Goal: Information Seeking & Learning: Learn about a topic

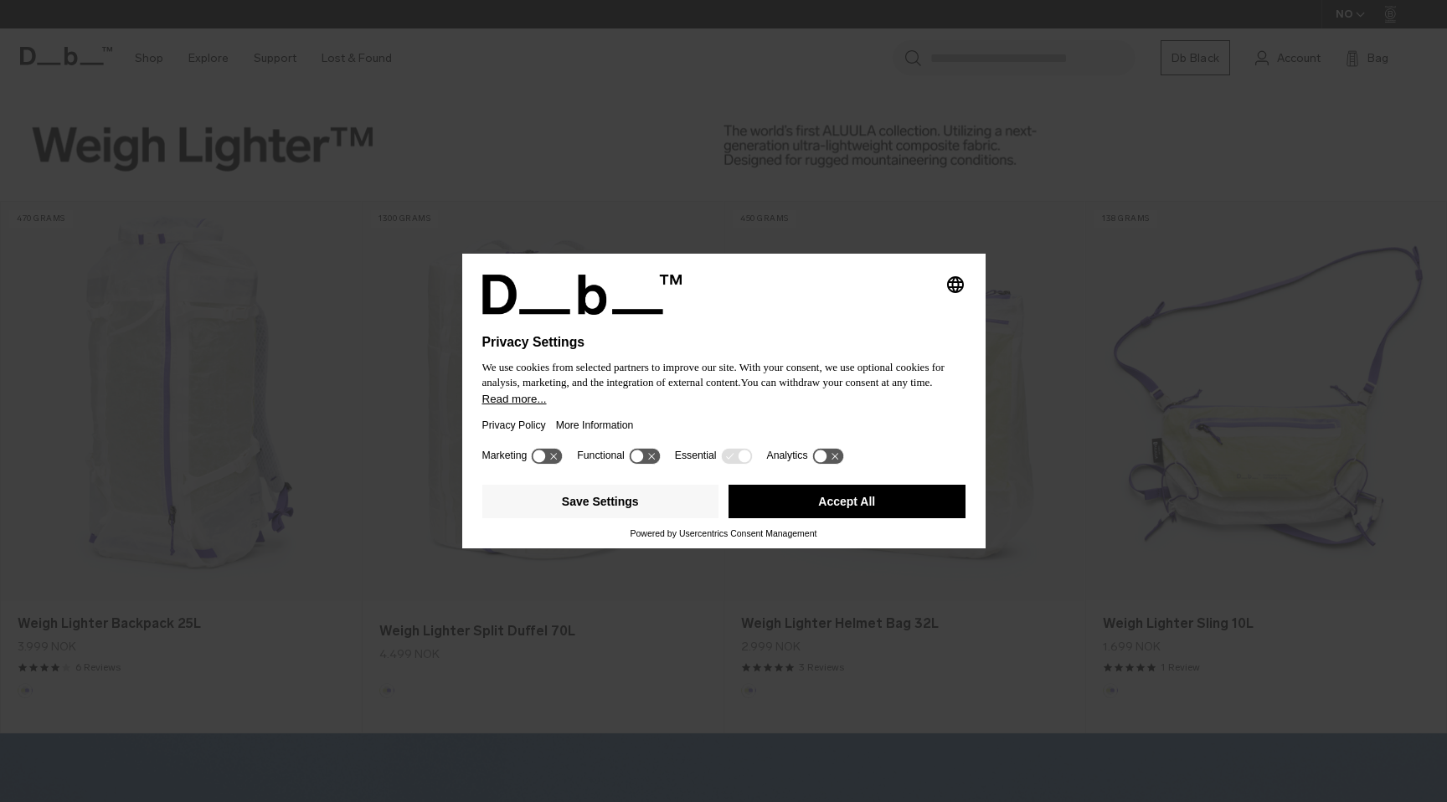
click at [795, 516] on button "Accept All" at bounding box center [847, 501] width 237 height 33
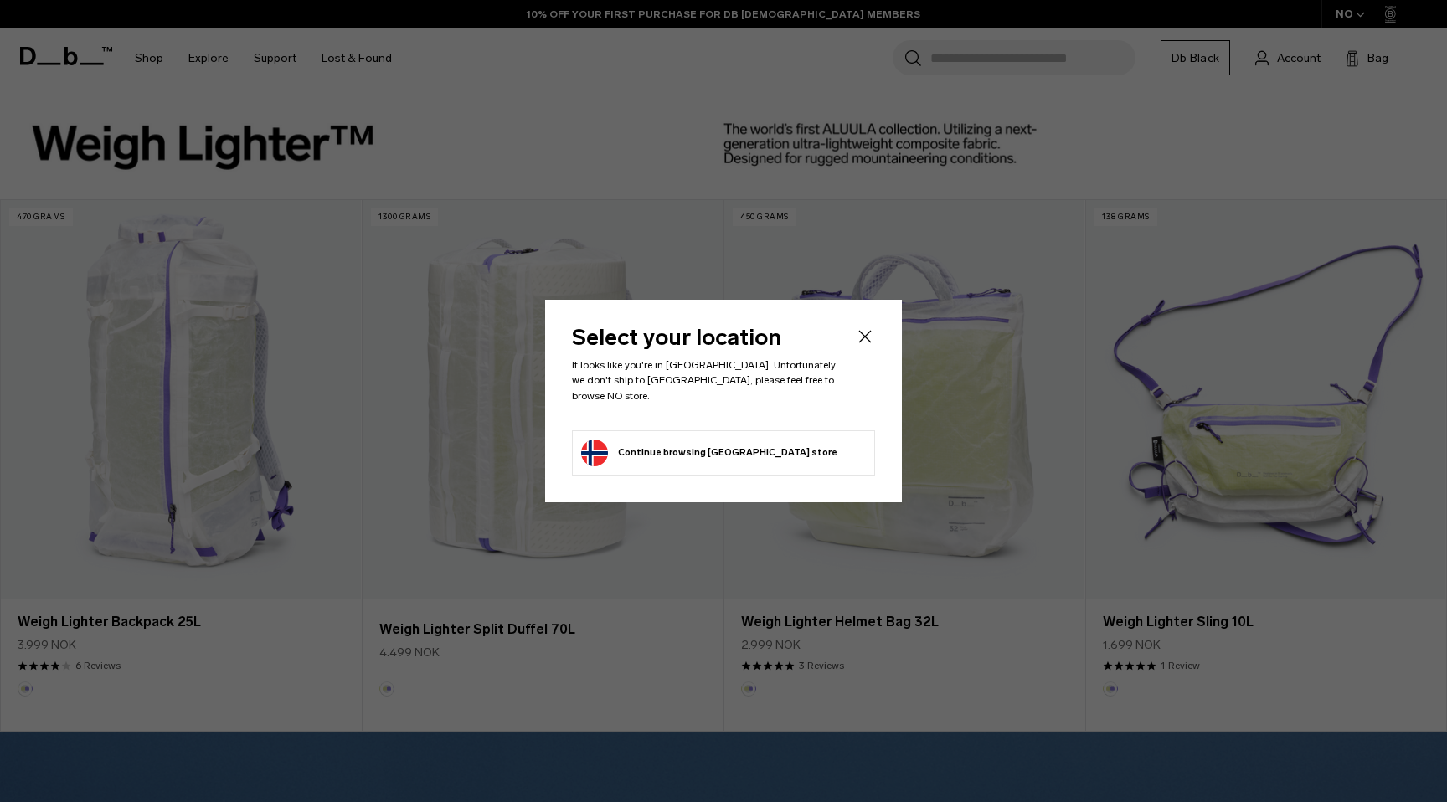
click at [722, 447] on button "Continue browsing Norway store Continue shopping in Norway" at bounding box center [709, 453] width 256 height 27
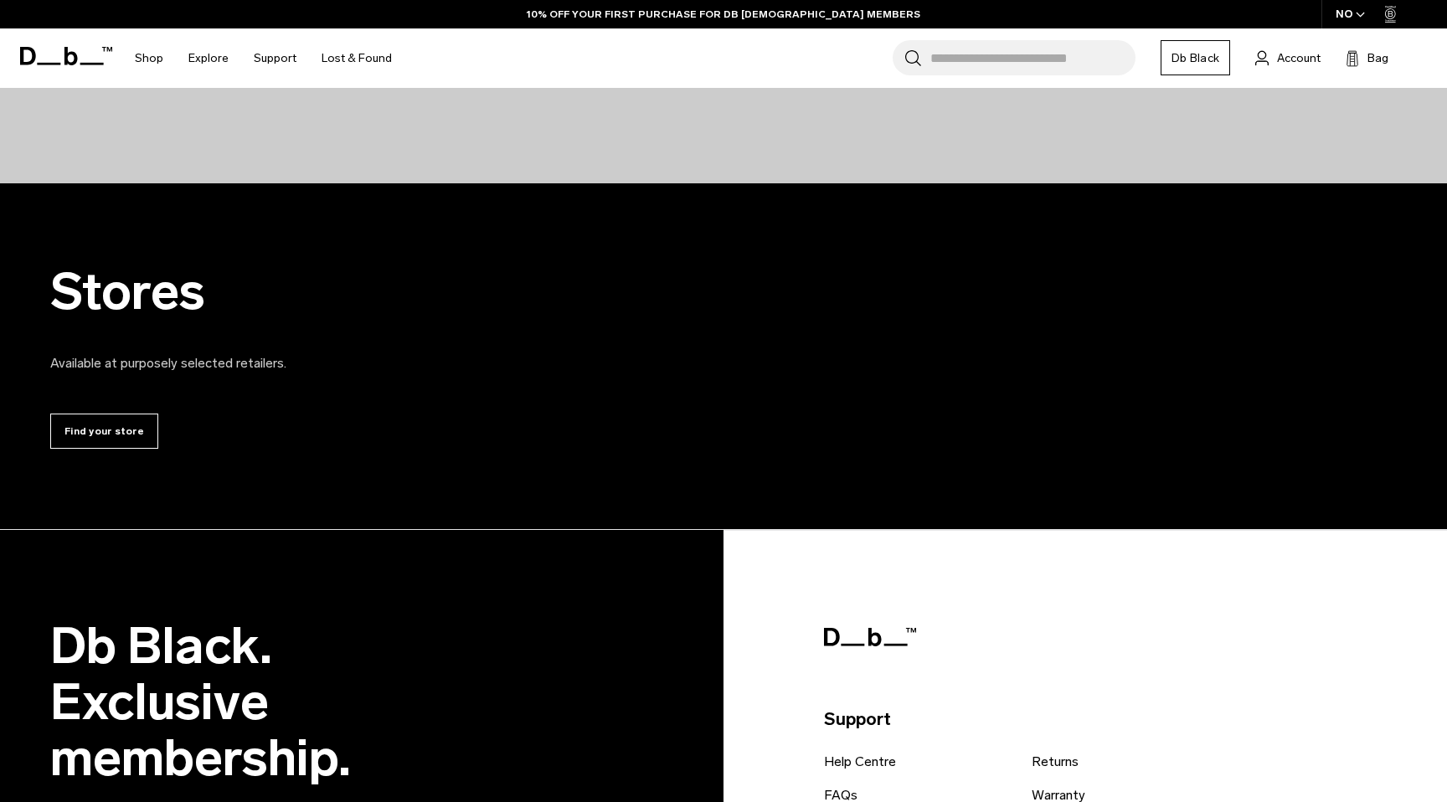
scroll to position [4363, 0]
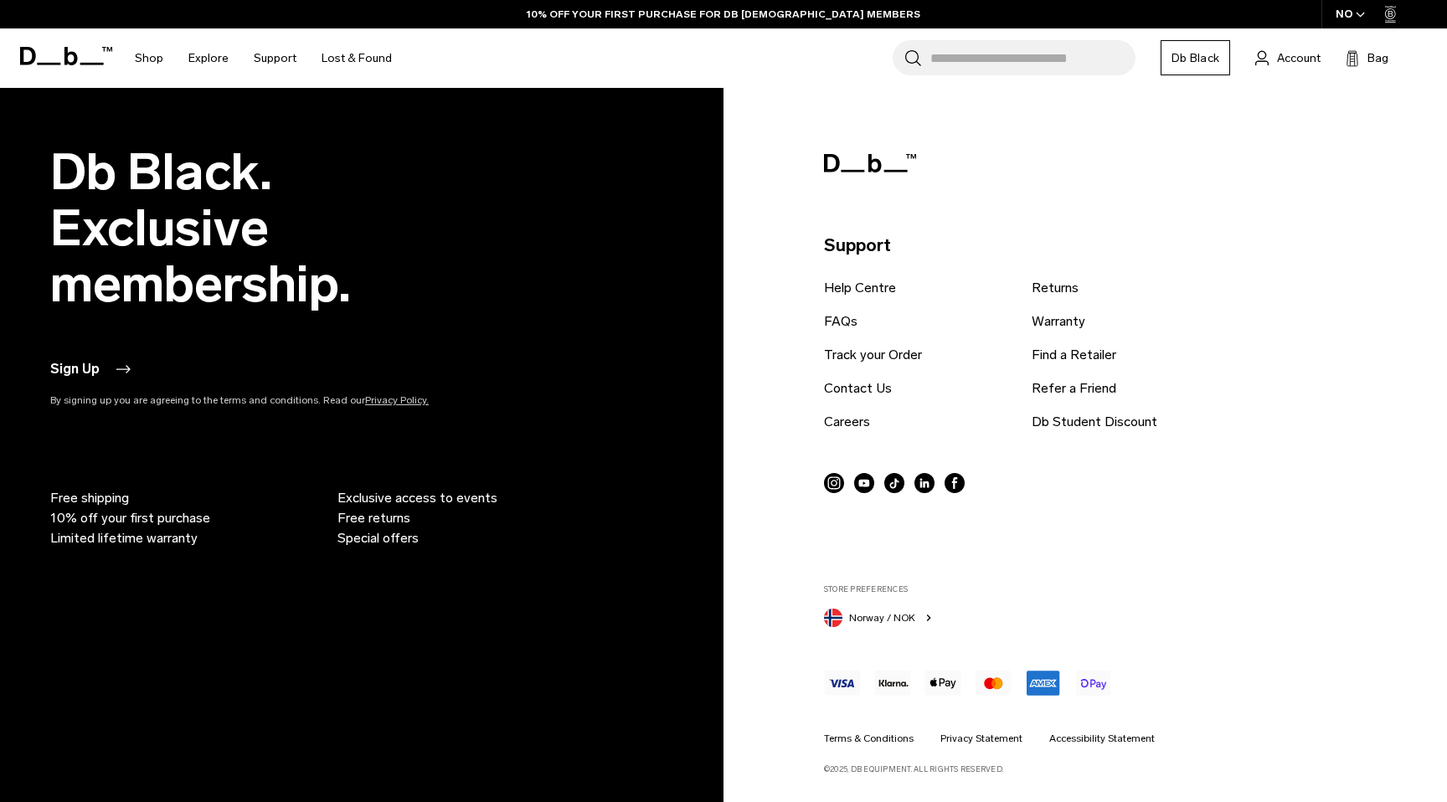
click at [922, 619] on icon "button" at bounding box center [928, 617] width 13 height 13
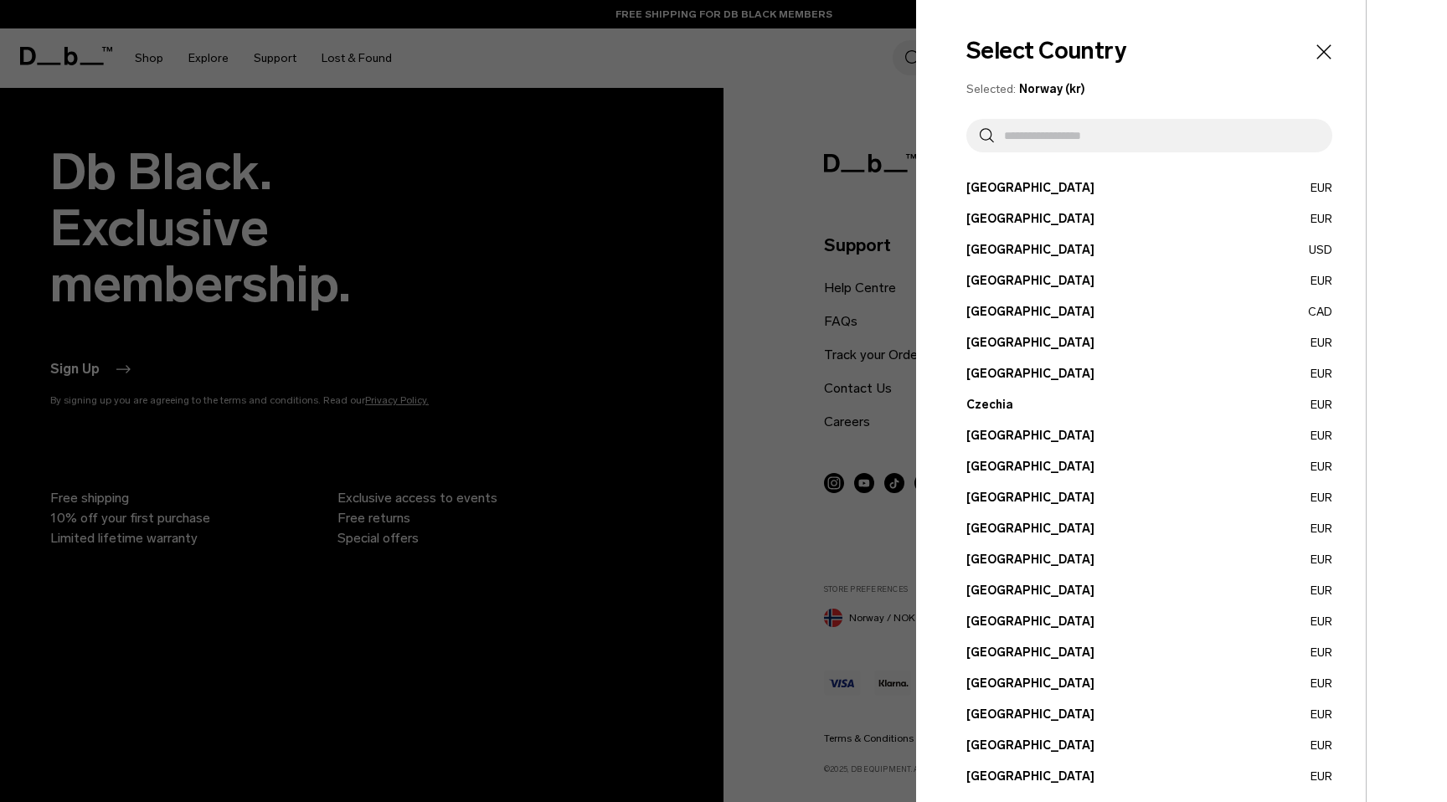
scroll to position [433, 0]
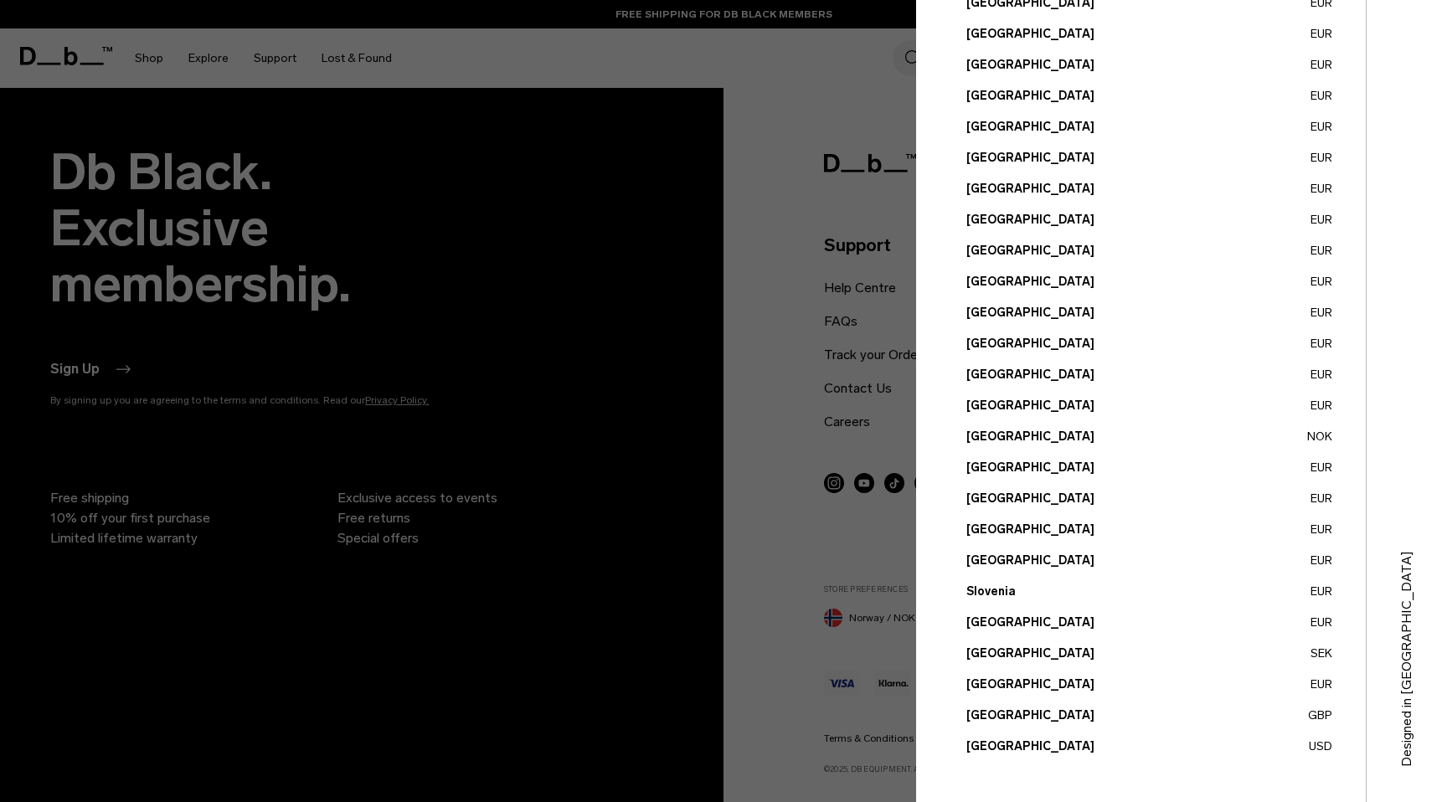
click at [1010, 687] on button "Switzerland EUR" at bounding box center [1149, 685] width 366 height 18
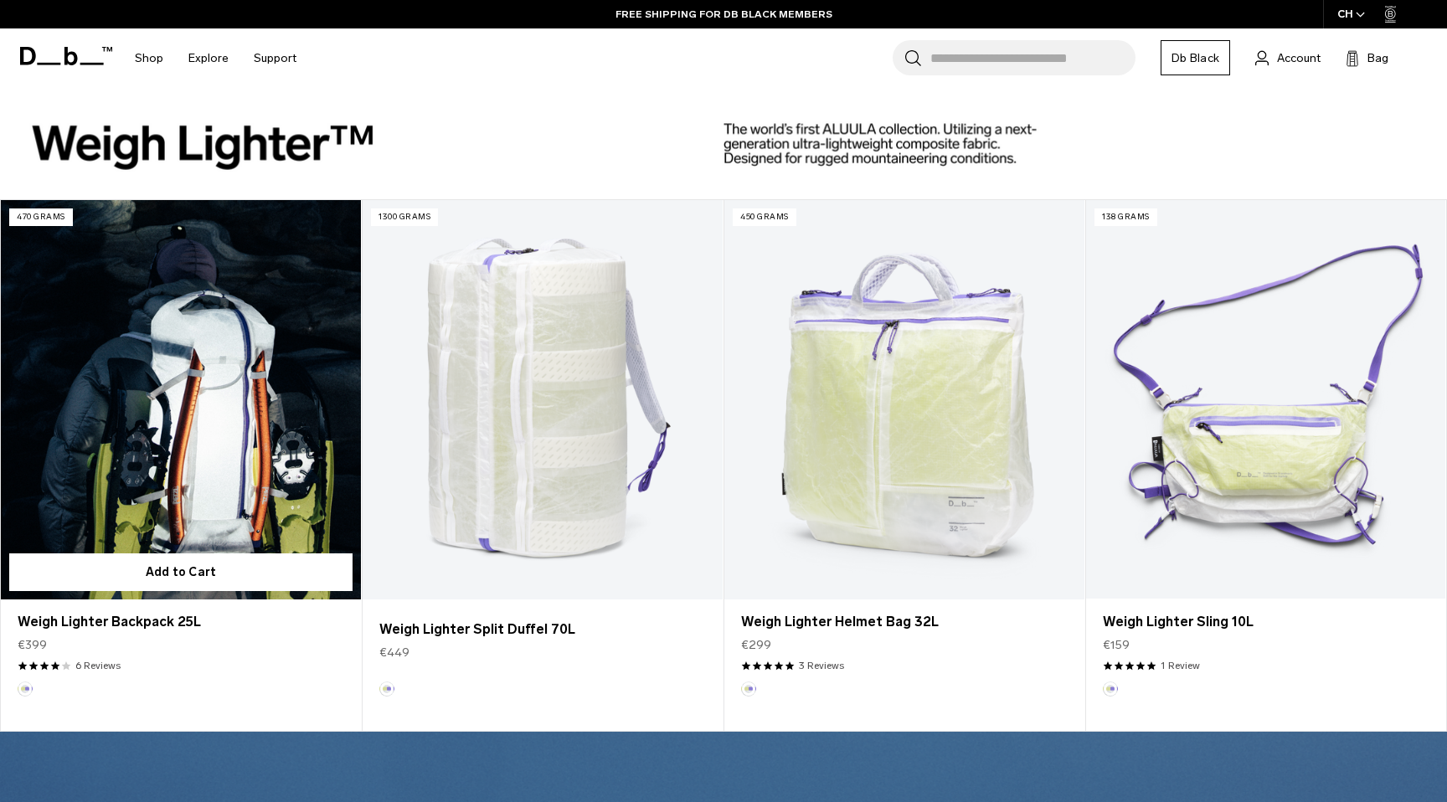
click at [189, 633] on div "Weigh Lighter Backpack 25L €399 4.0 star rating 6 Reviews" at bounding box center [181, 641] width 360 height 82
click at [162, 623] on link "Weigh Lighter Backpack 25L" at bounding box center [181, 622] width 327 height 20
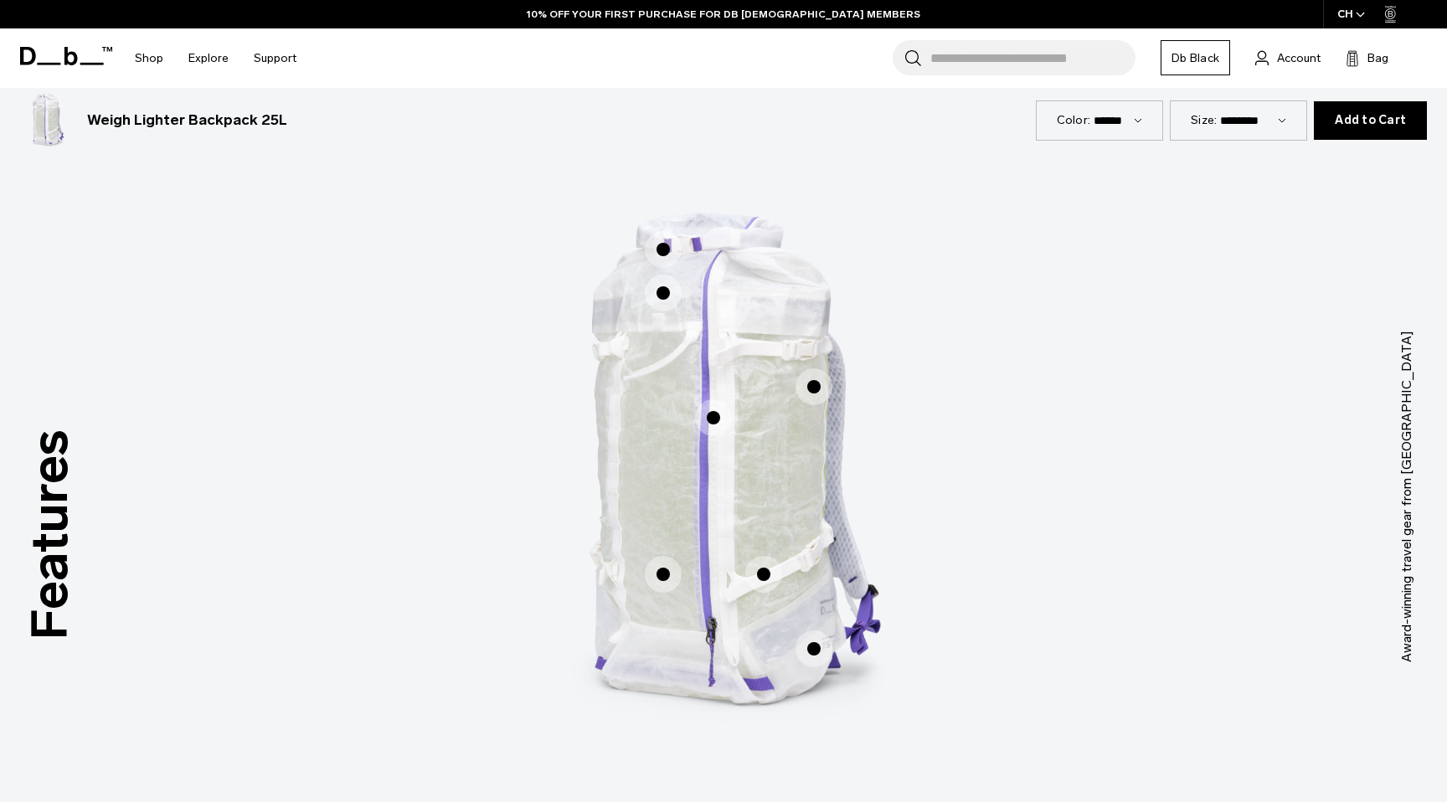
scroll to position [933, 0]
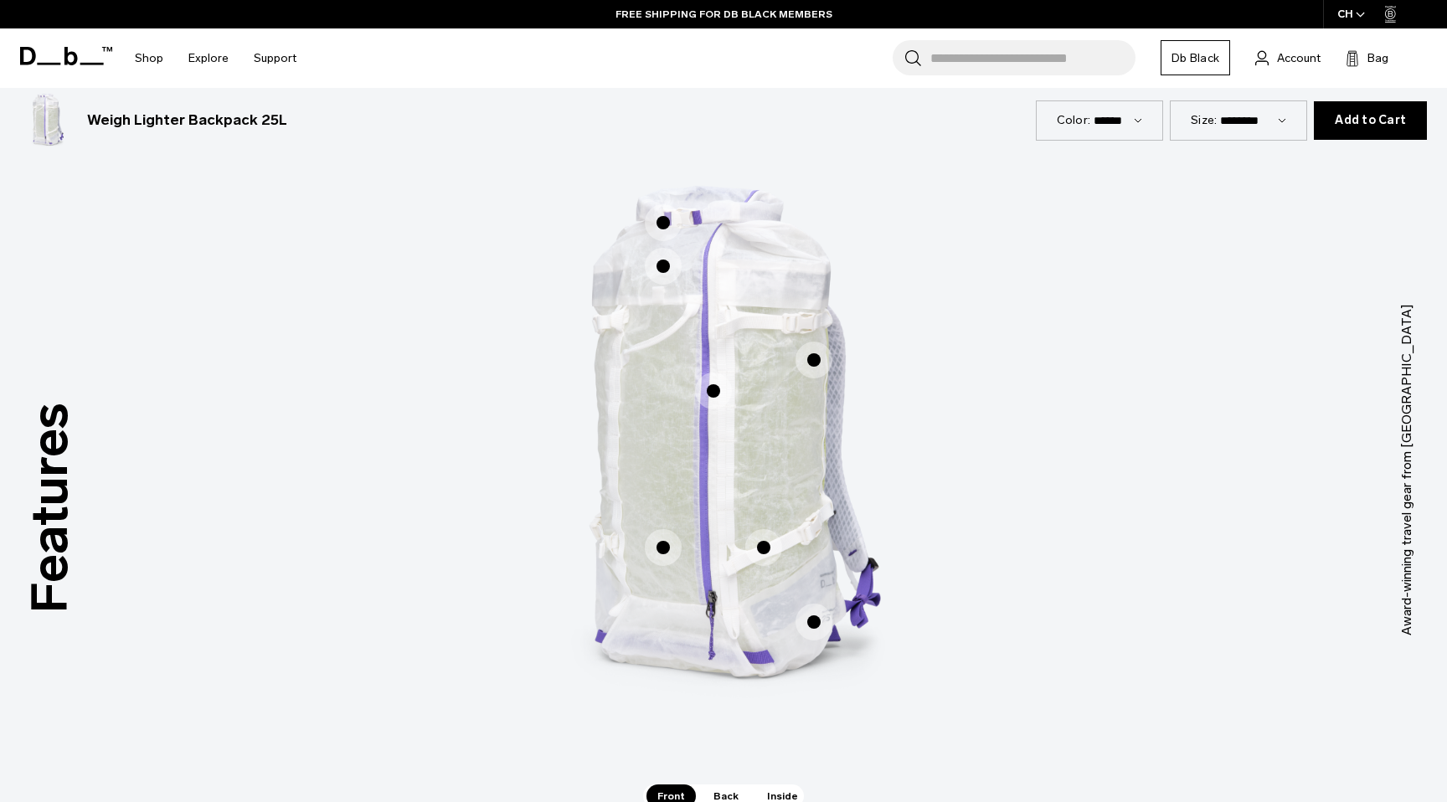
click at [661, 268] on span "1 / 3" at bounding box center [663, 266] width 37 height 37
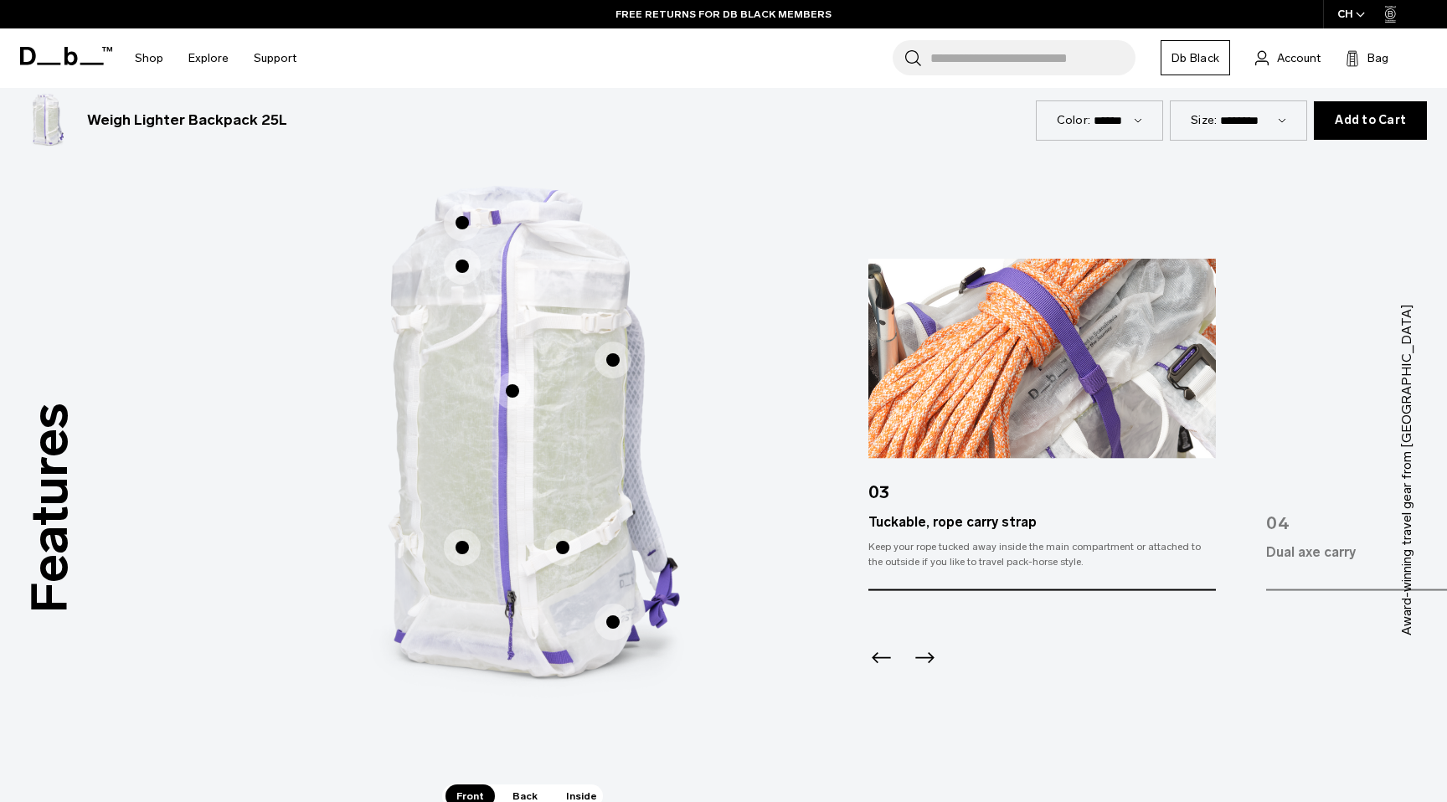
click at [457, 547] on span "1 / 3" at bounding box center [462, 547] width 37 height 37
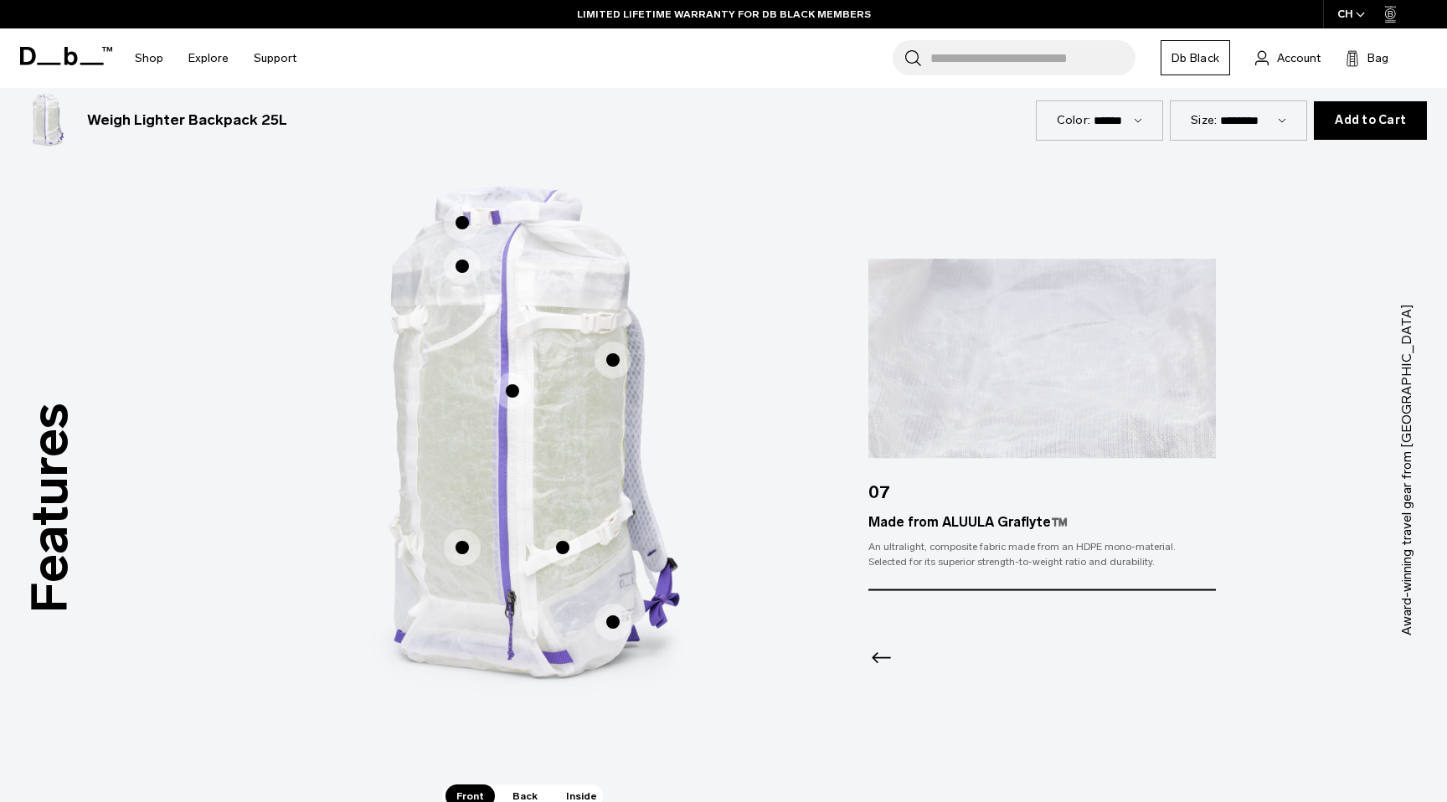
scroll to position [0, 0]
click at [613, 619] on span "1 / 3" at bounding box center [613, 622] width 37 height 37
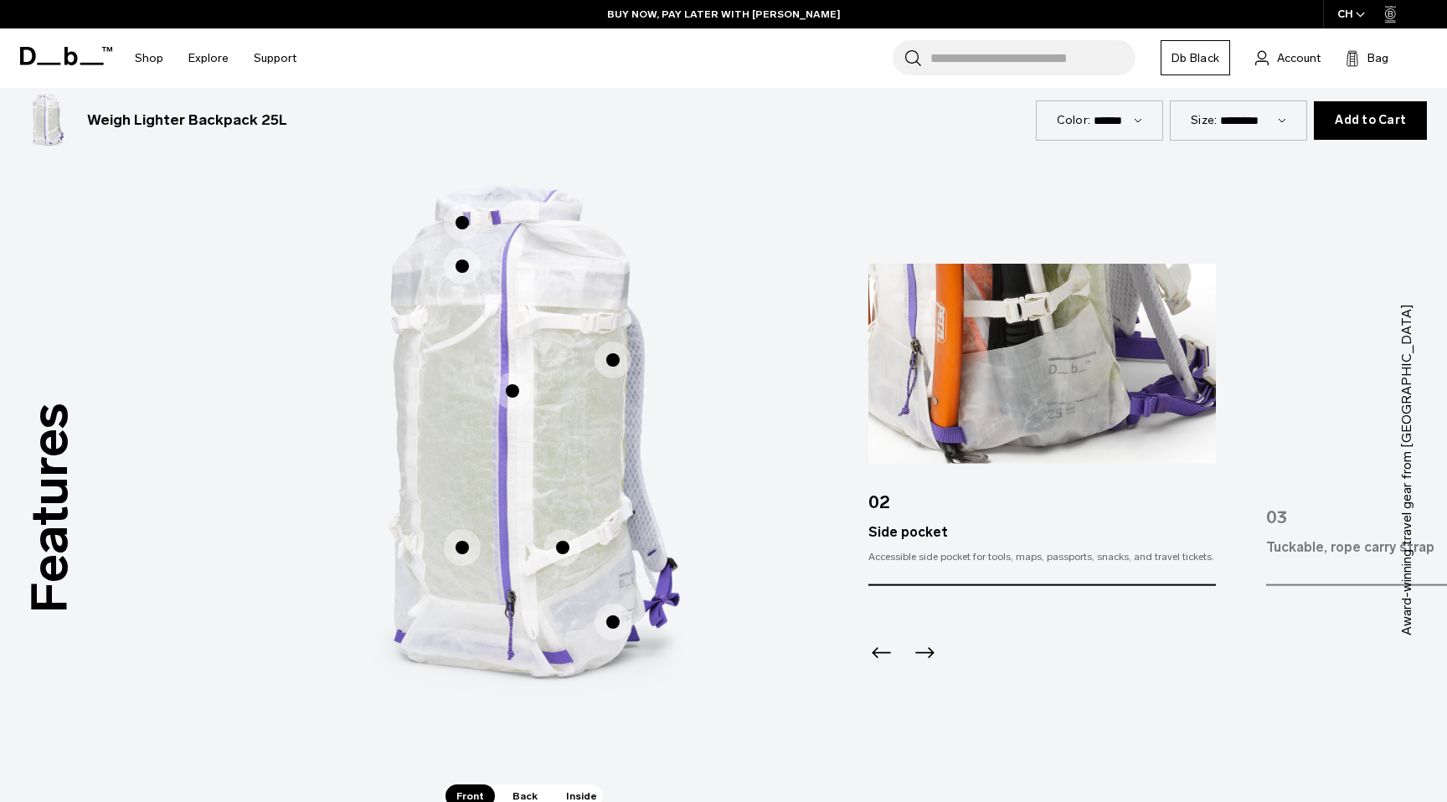
click at [564, 548] on span "1 / 3" at bounding box center [562, 547] width 37 height 37
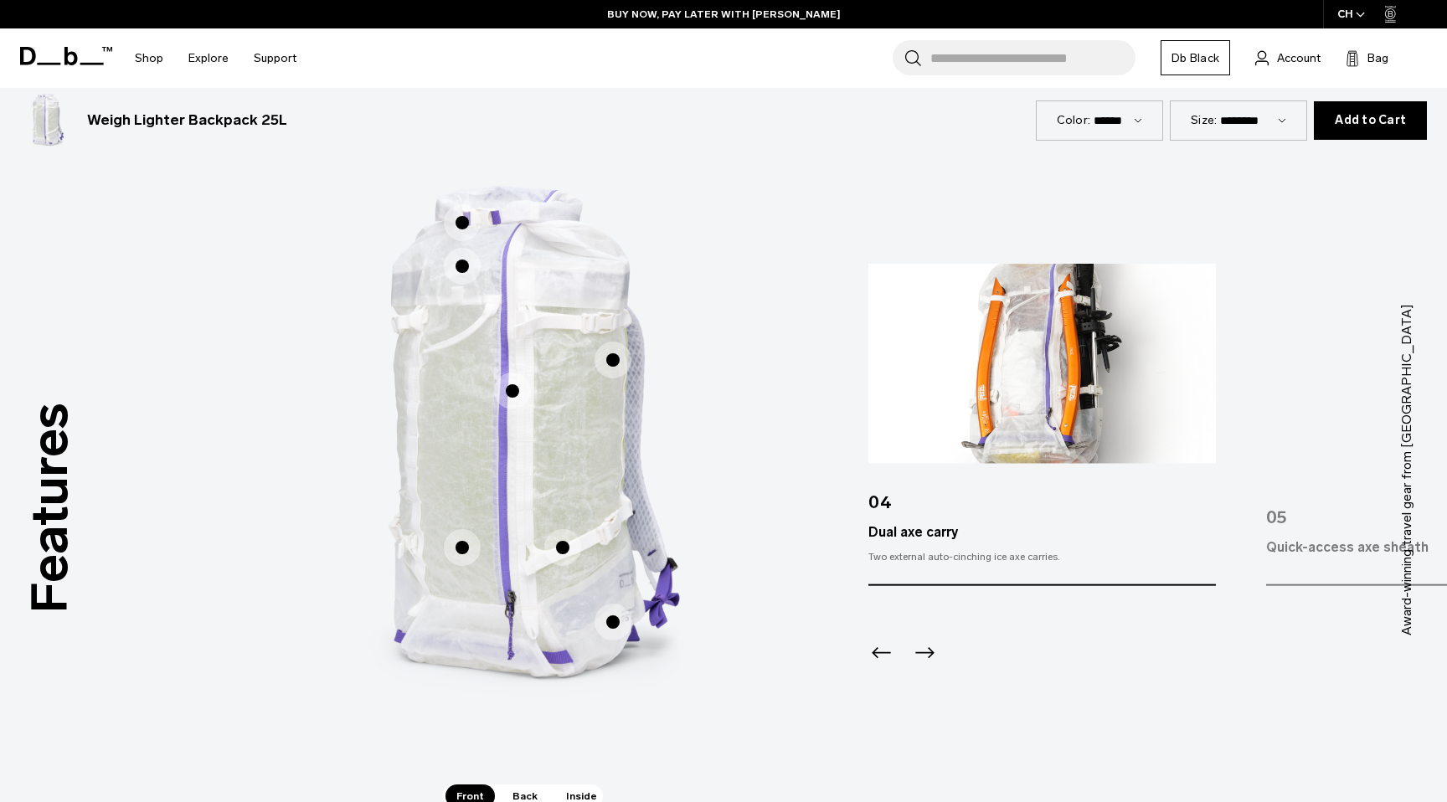
click at [512, 387] on span "1 / 3" at bounding box center [512, 391] width 37 height 37
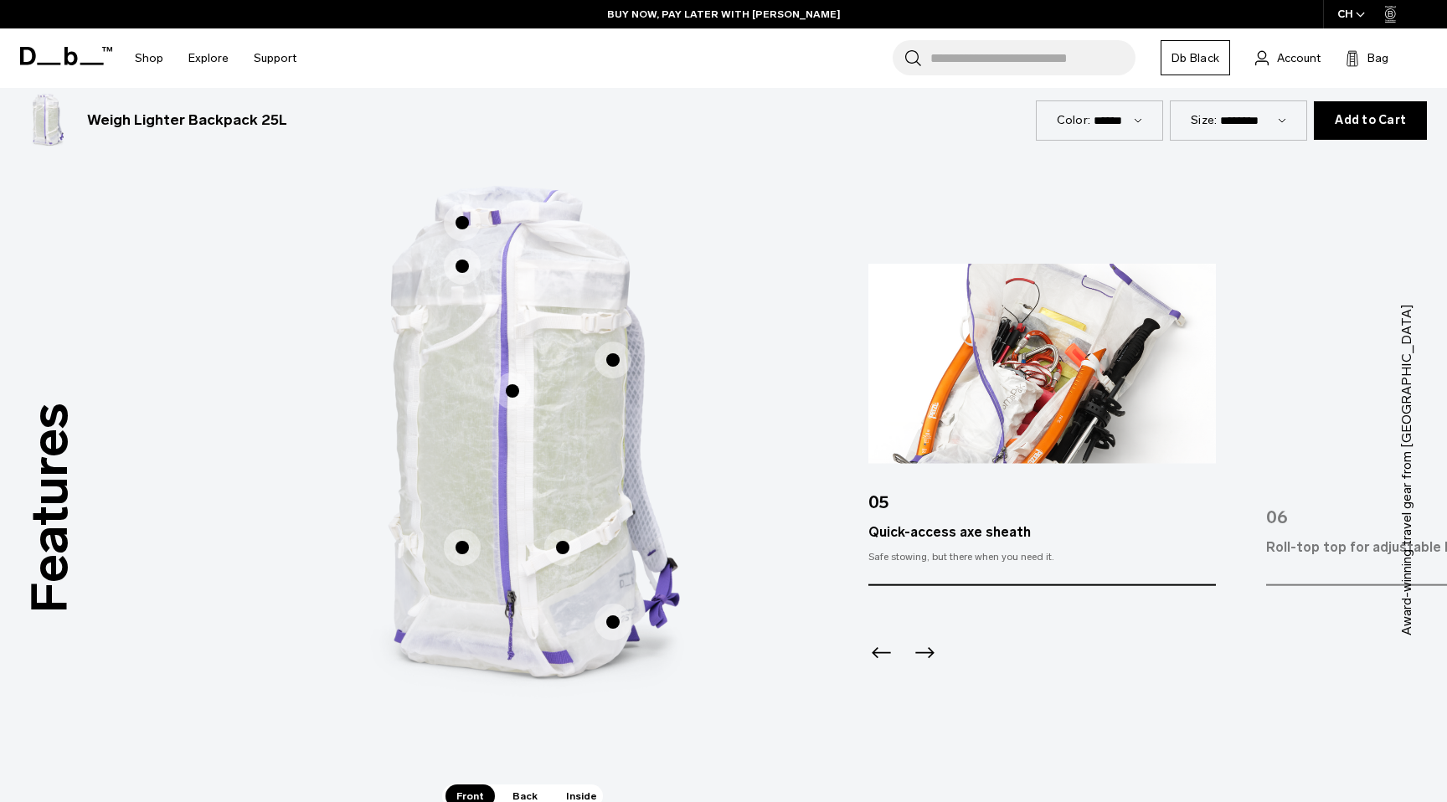
click at [605, 359] on span "1 / 3" at bounding box center [613, 360] width 37 height 37
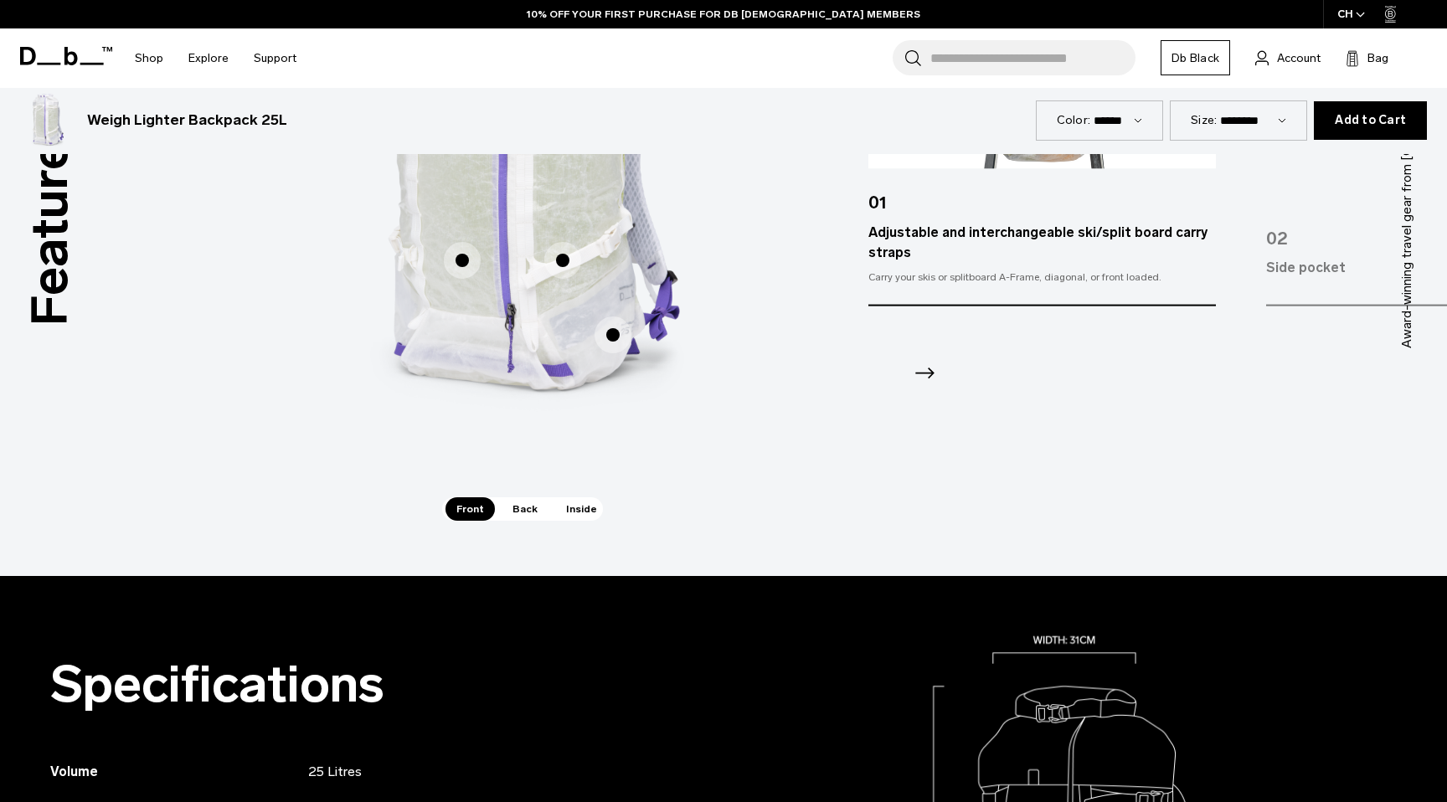
scroll to position [1218, 0]
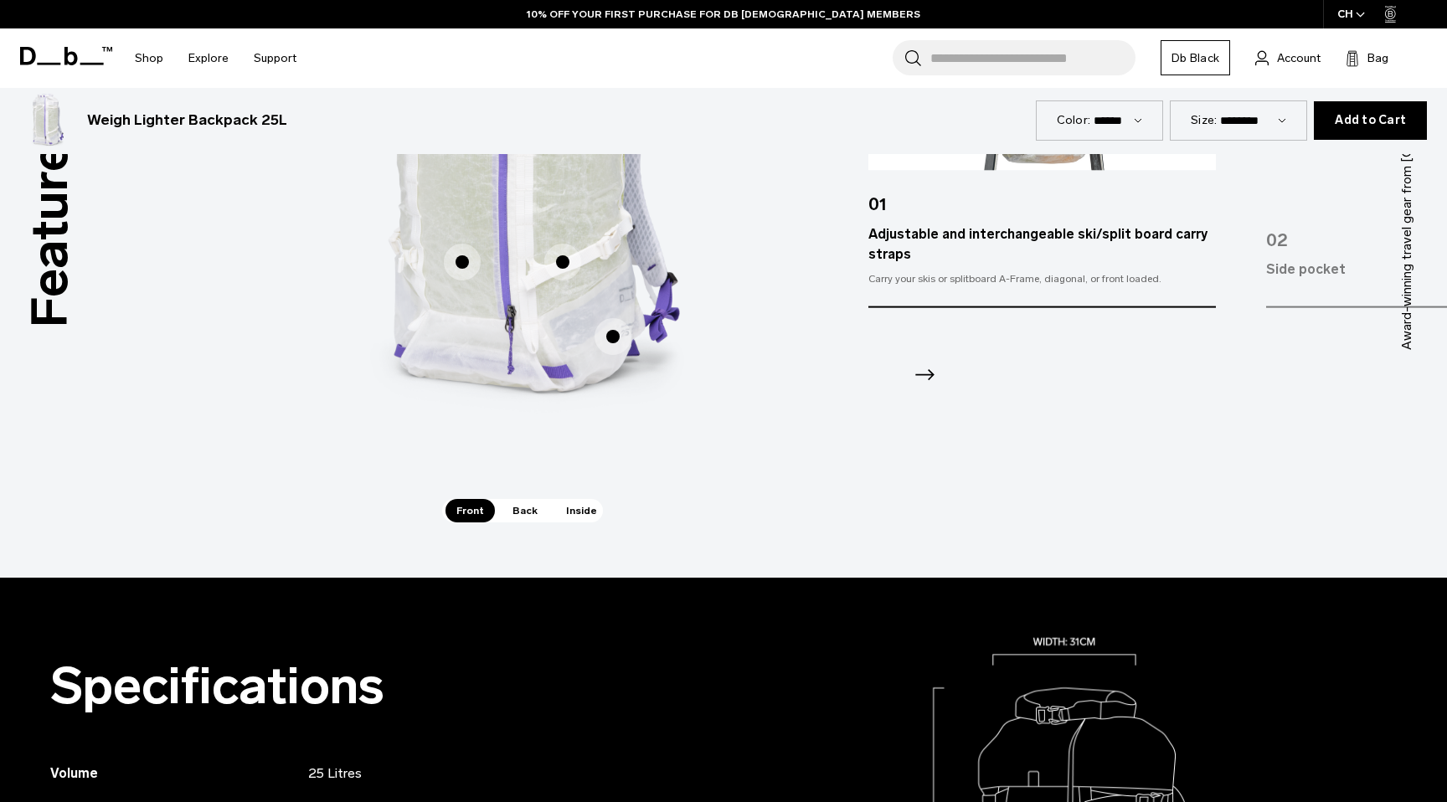
click at [527, 511] on span "Back" at bounding box center [525, 510] width 47 height 23
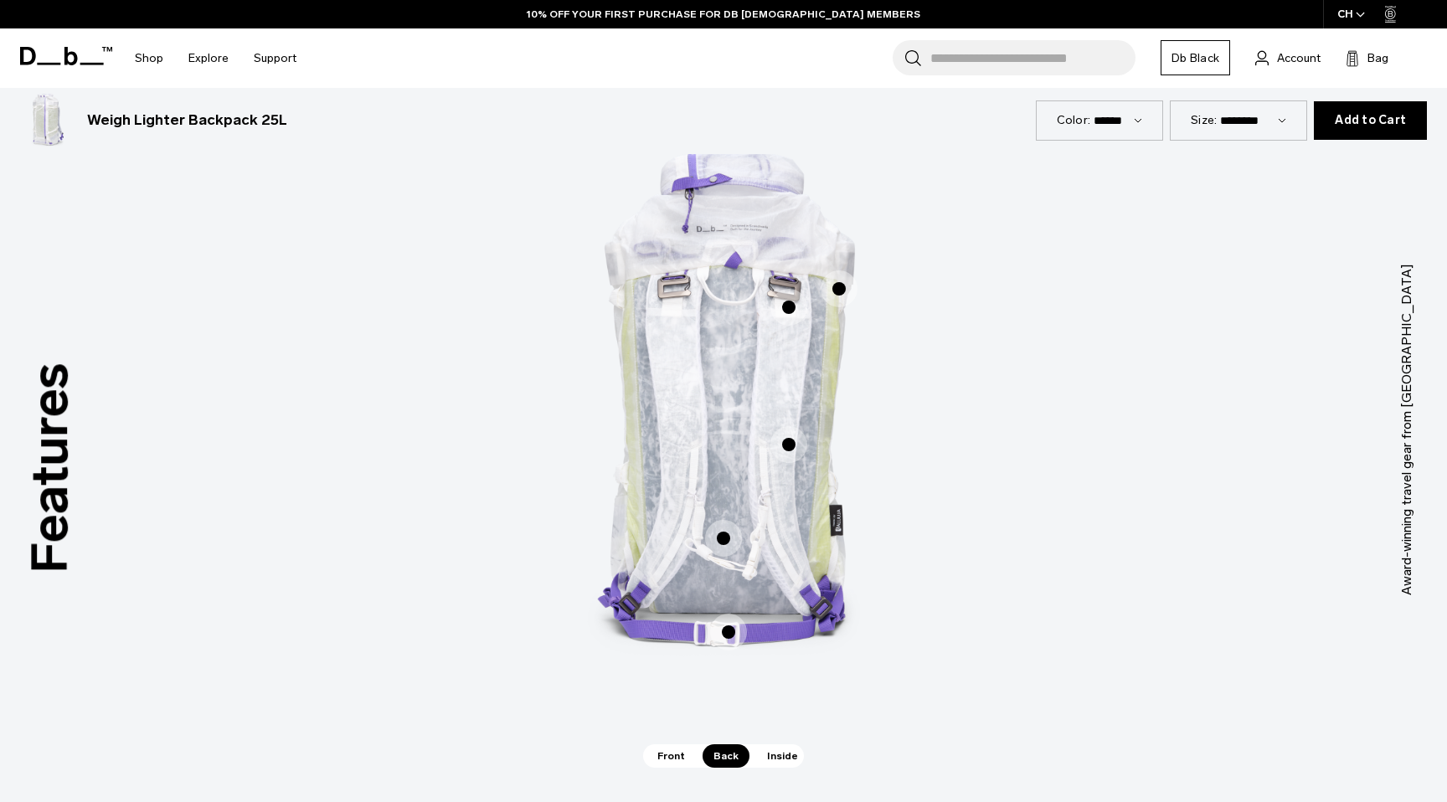
scroll to position [969, 0]
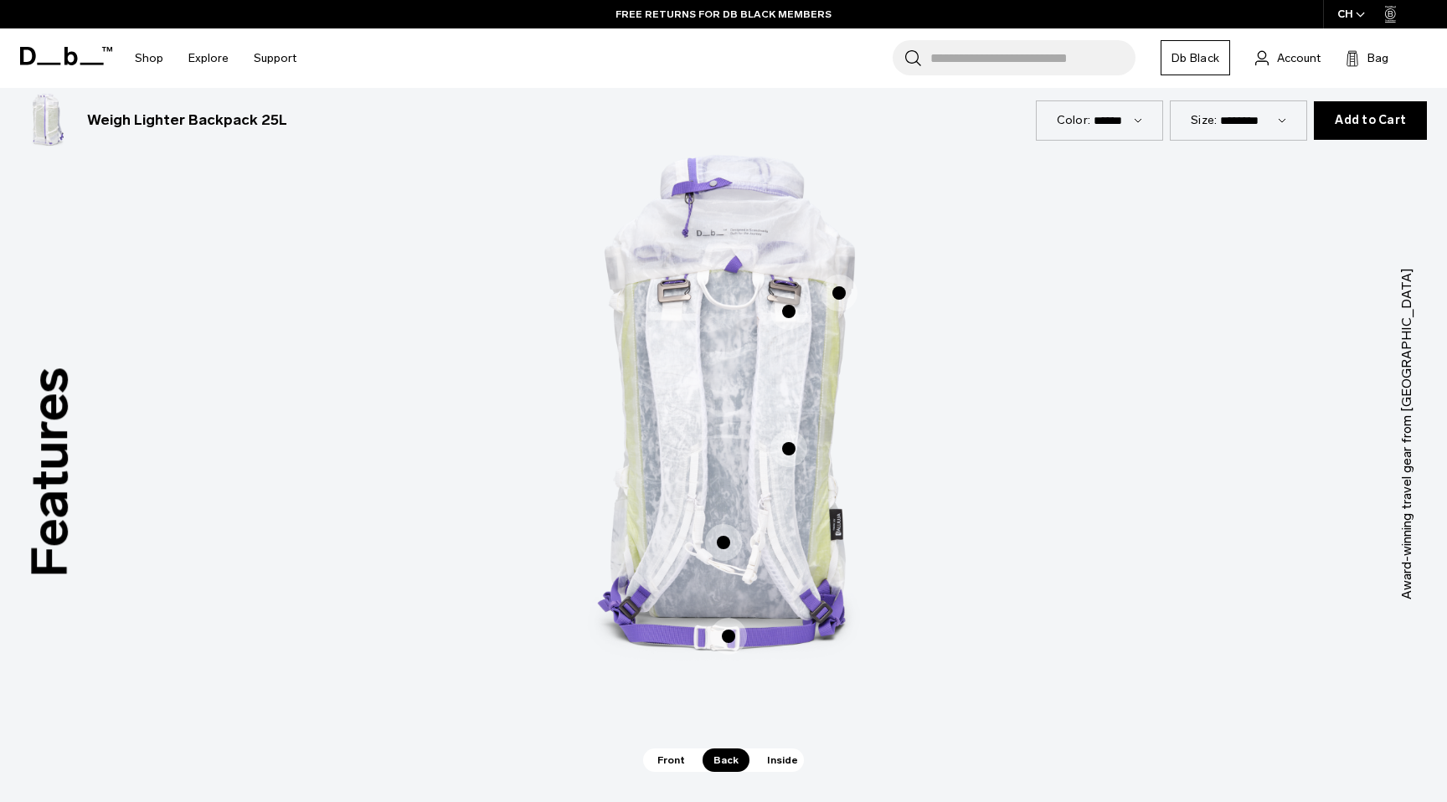
click at [775, 762] on span "Inside" at bounding box center [782, 760] width 53 height 23
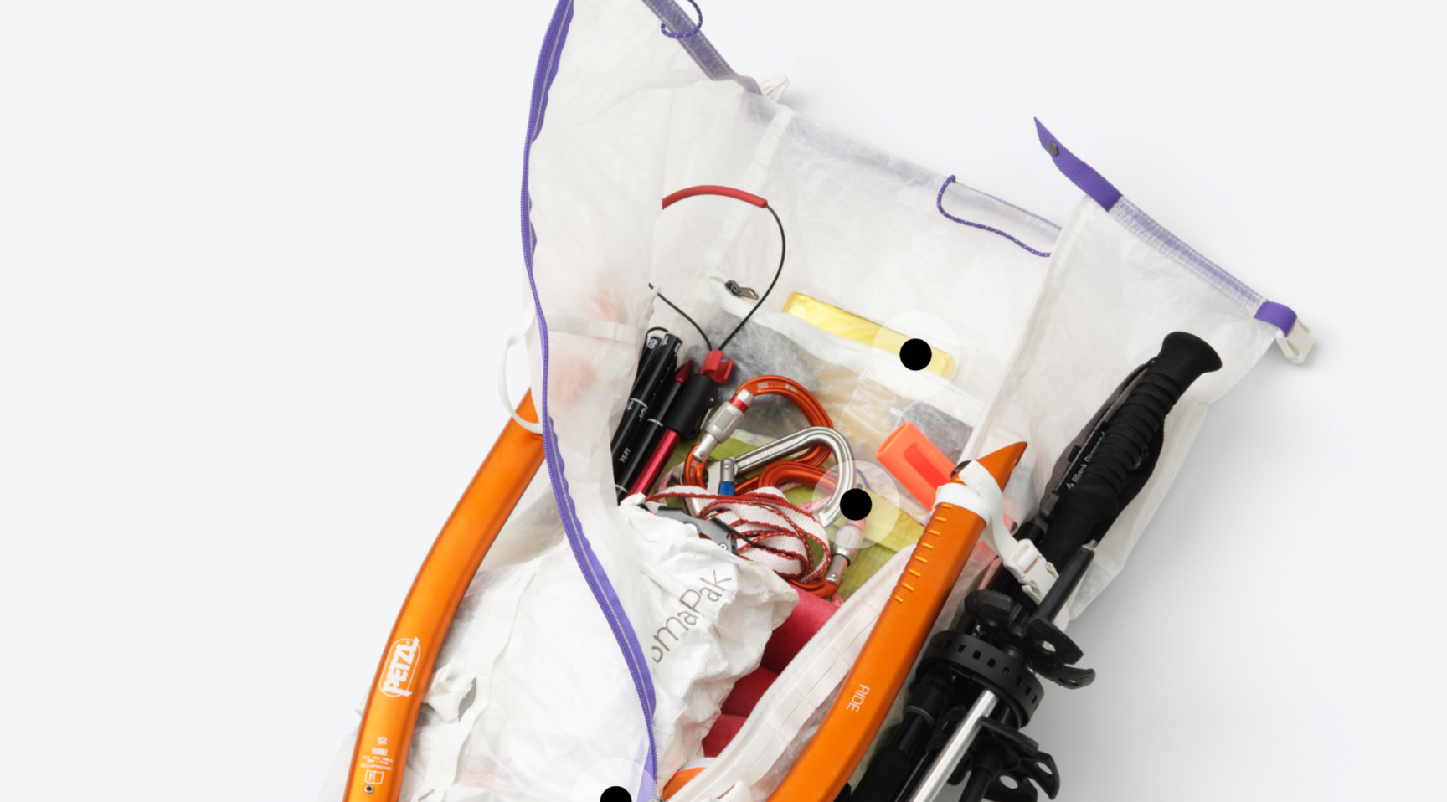
click at [698, 419] on img "3 / 3" at bounding box center [723, 409] width 502 height 626
